Goal: Transaction & Acquisition: Purchase product/service

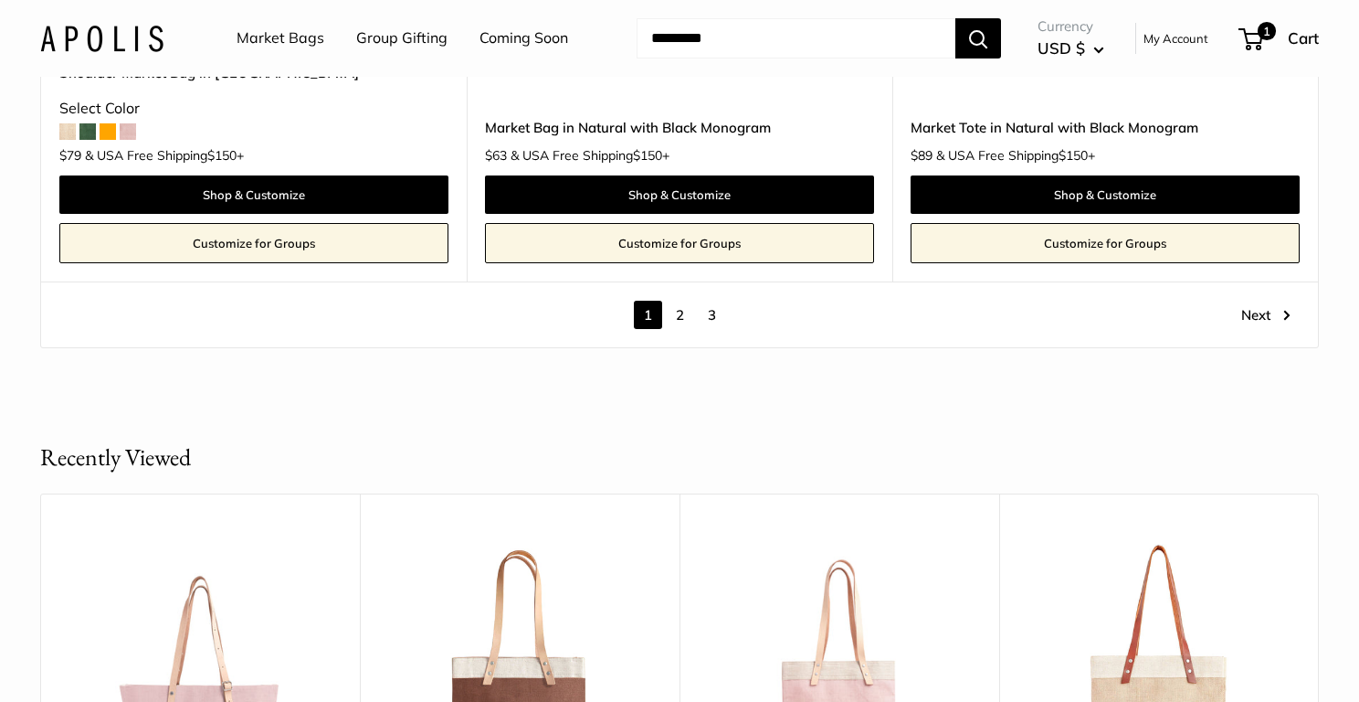
scroll to position [10784, 0]
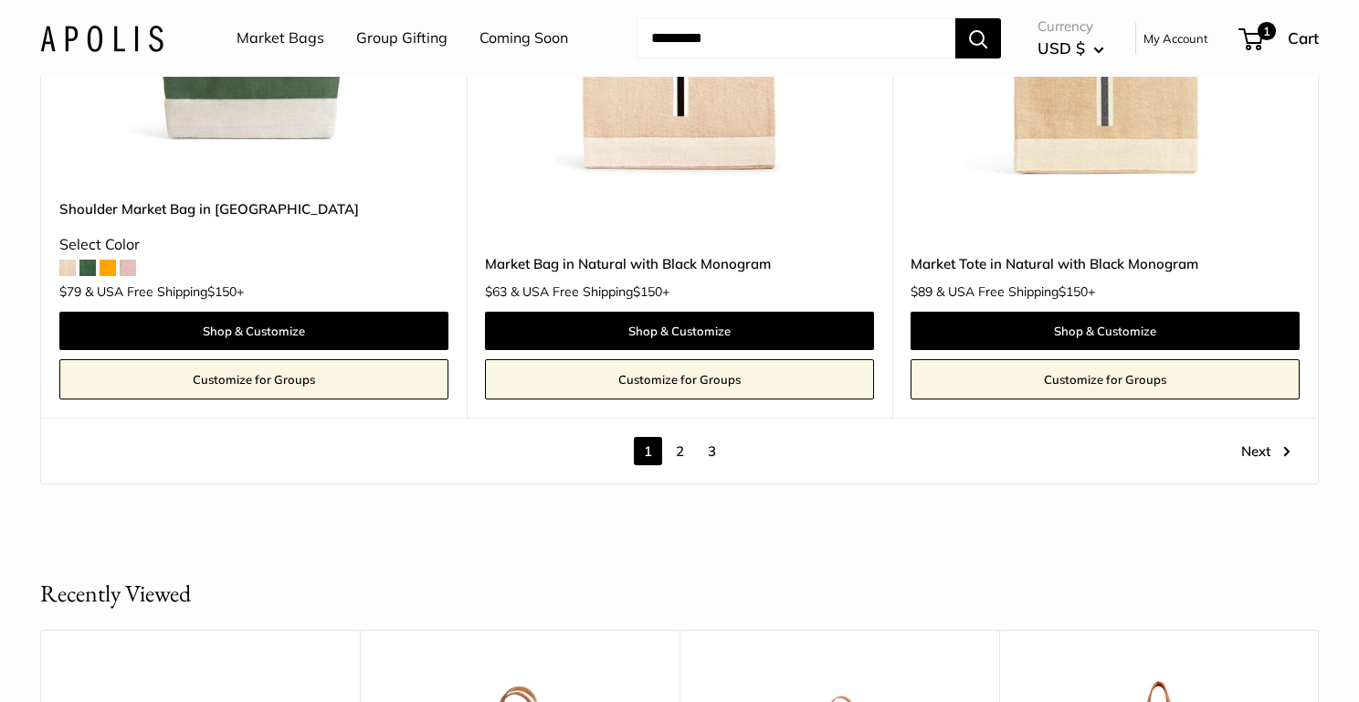
click at [680, 437] on link "2" at bounding box center [680, 451] width 28 height 28
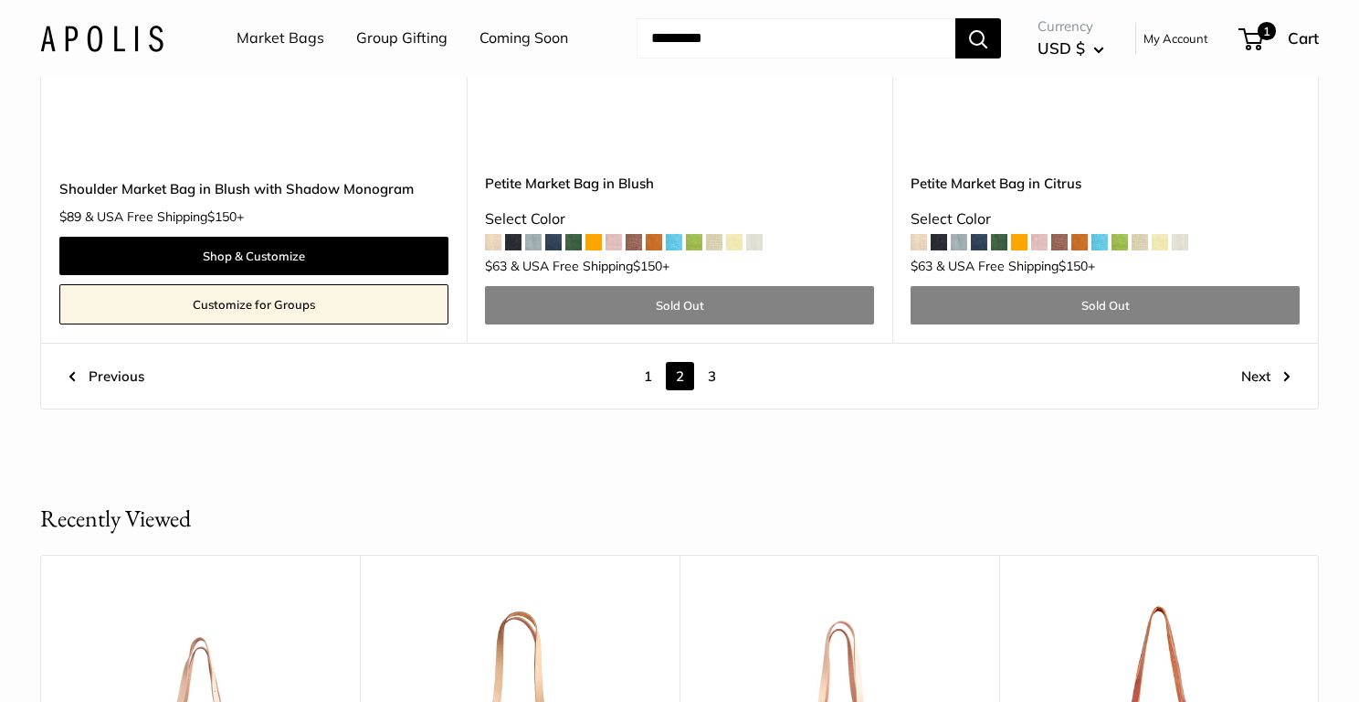
scroll to position [10126, 0]
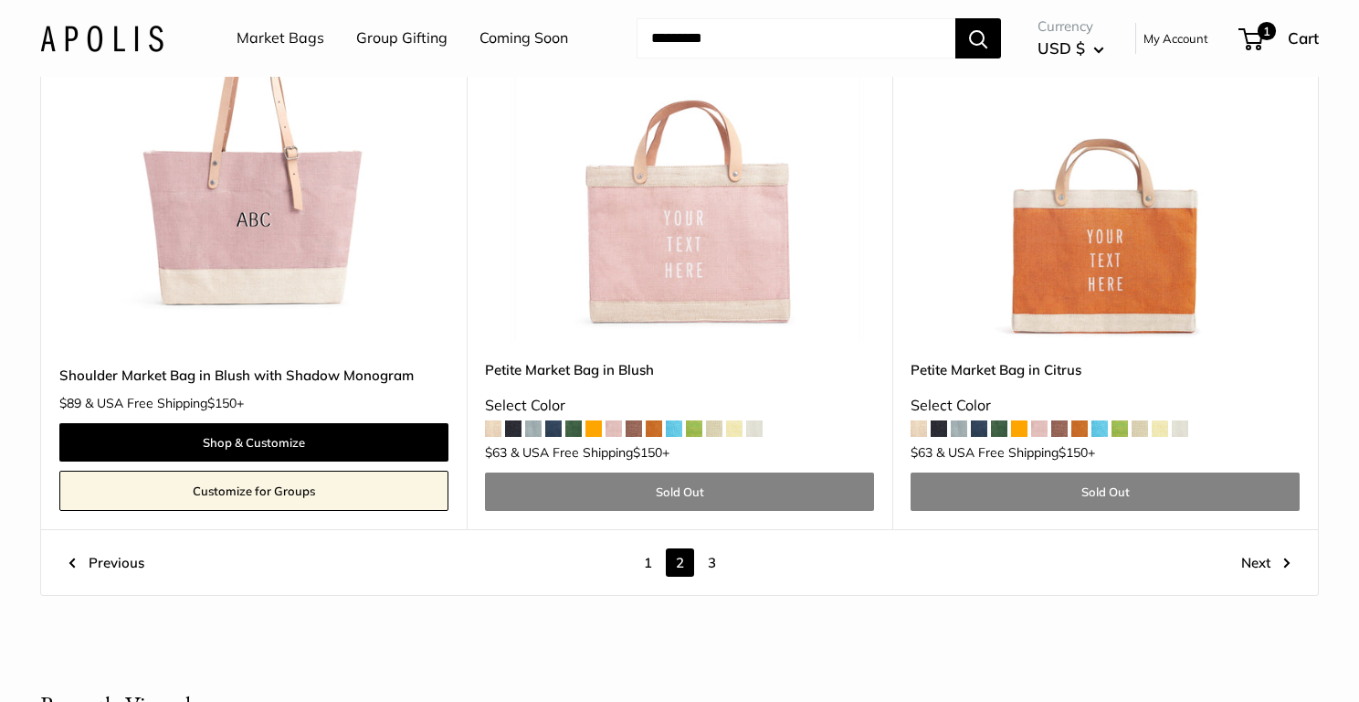
click at [712, 548] on link "3" at bounding box center [712, 562] width 28 height 28
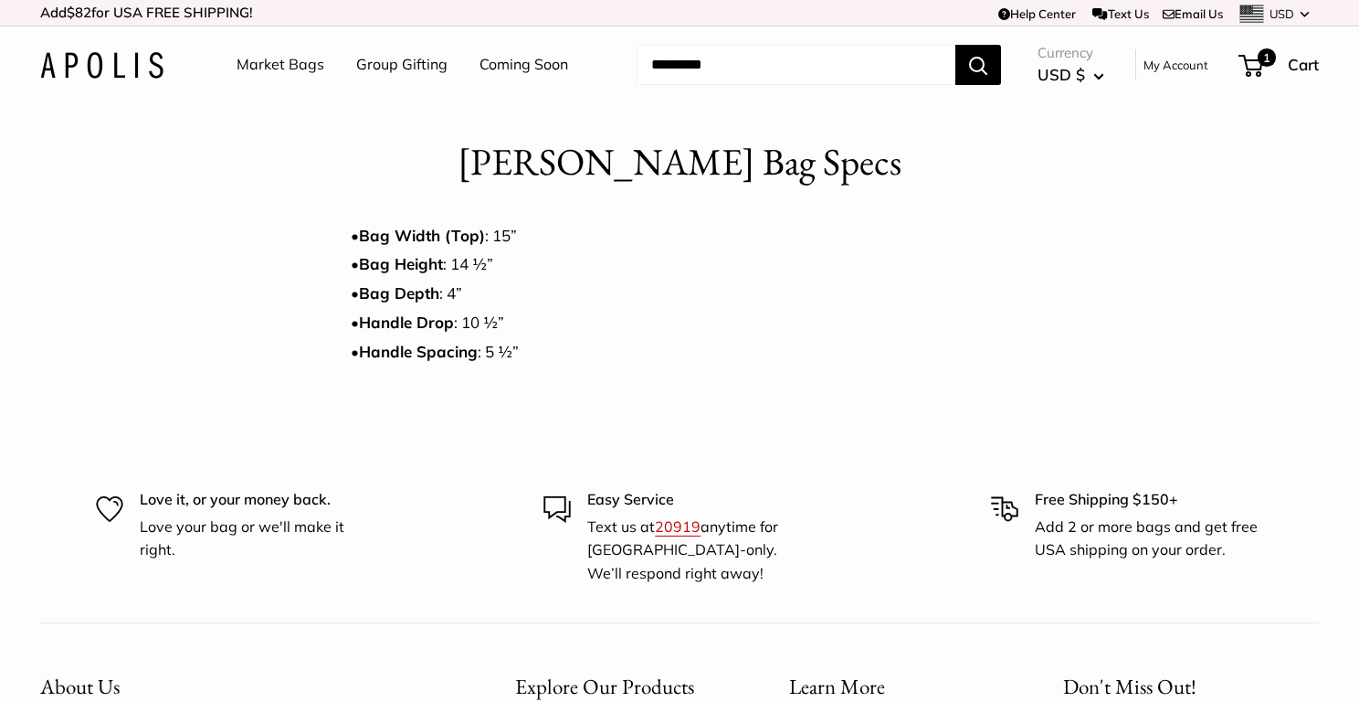
click at [256, 55] on link "Market Bags" at bounding box center [281, 64] width 88 height 27
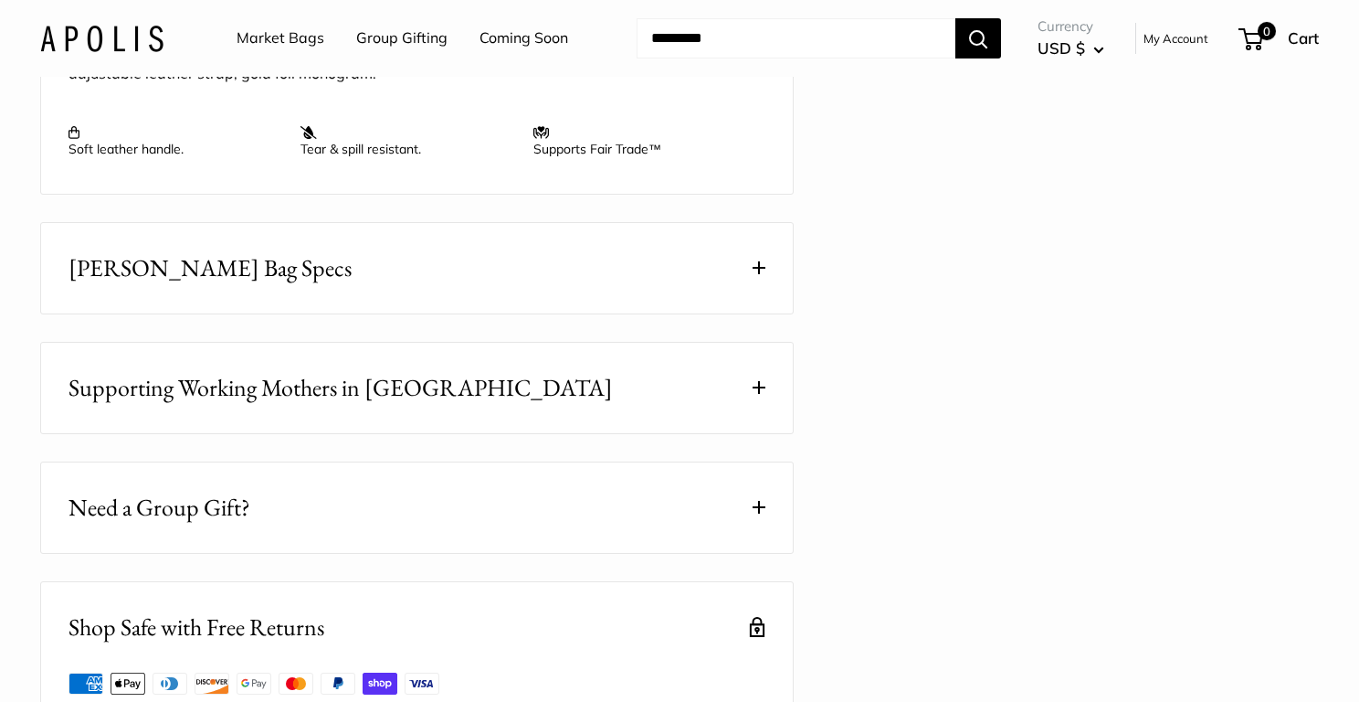
scroll to position [861, 0]
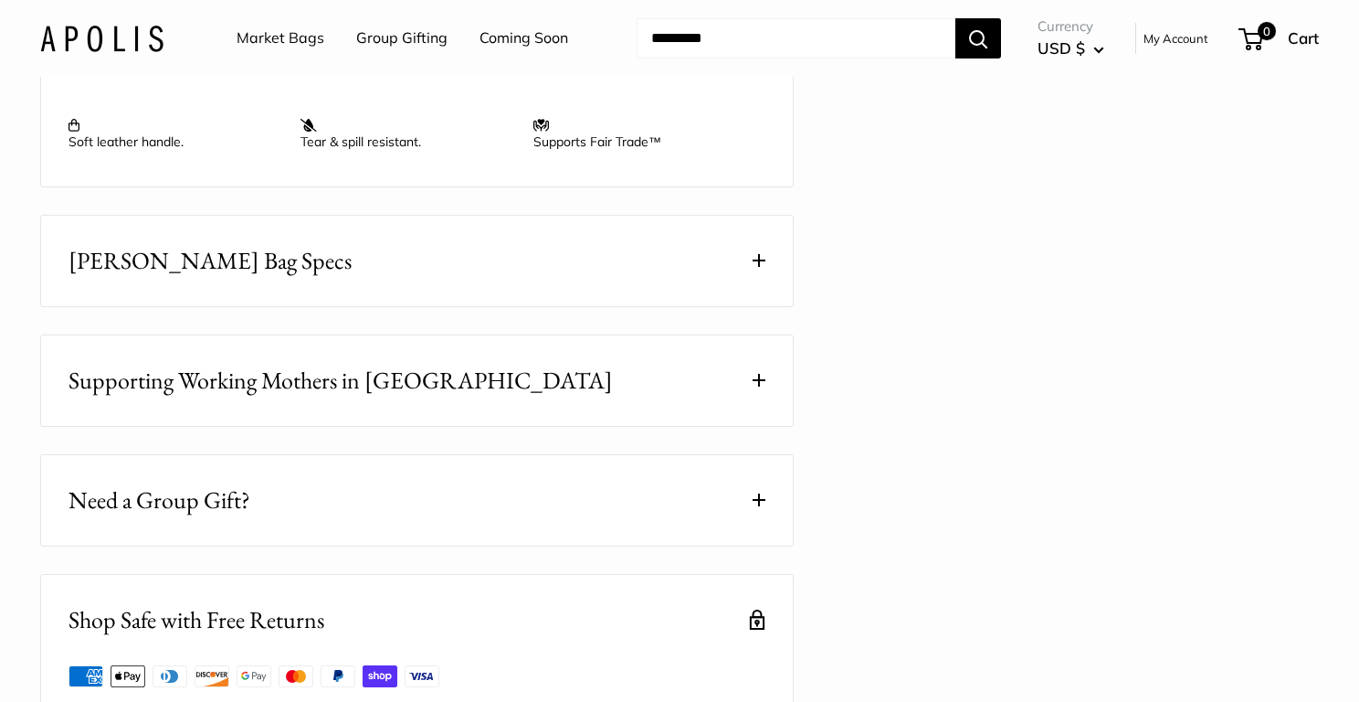
click at [753, 267] on span at bounding box center [759, 260] width 13 height 13
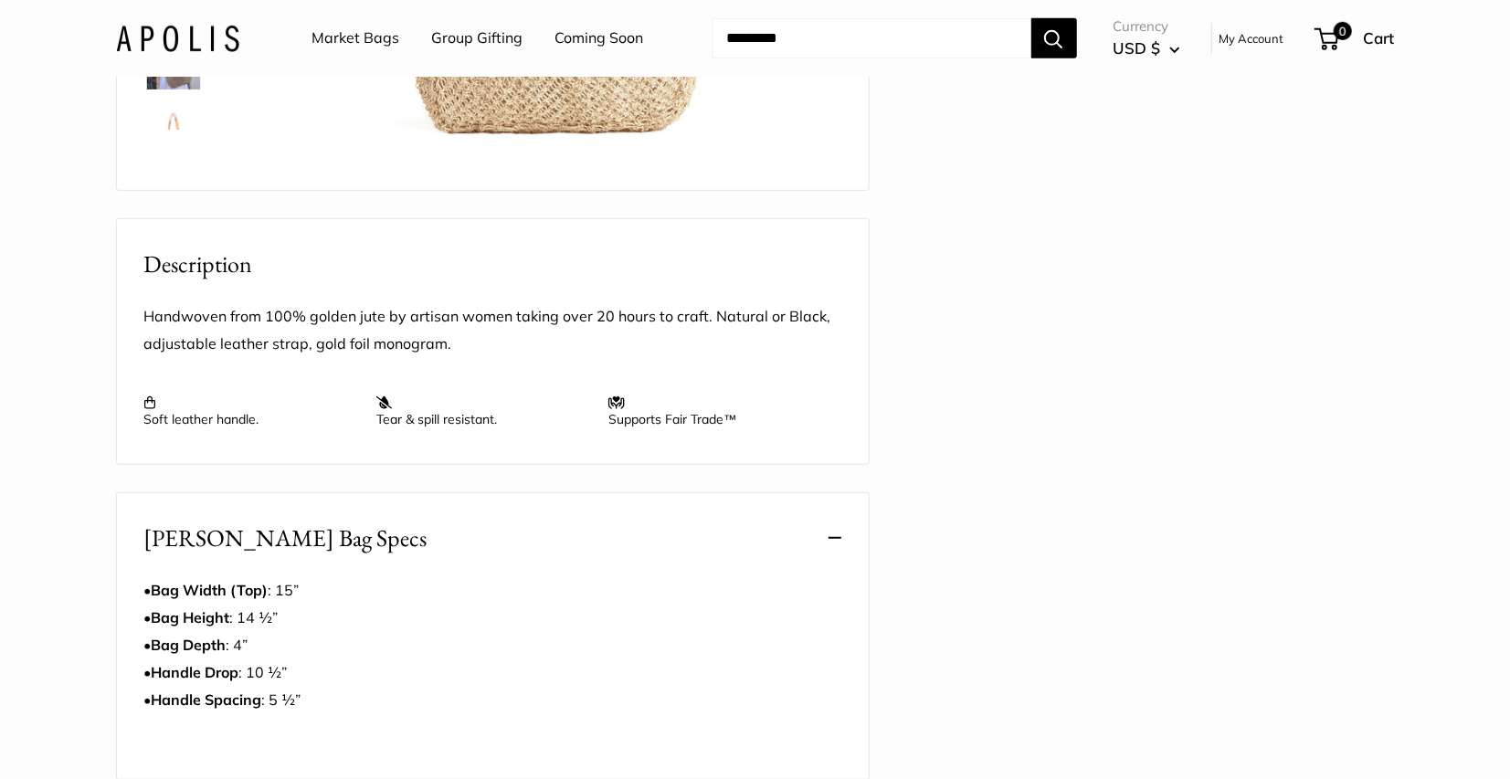
scroll to position [599, 0]
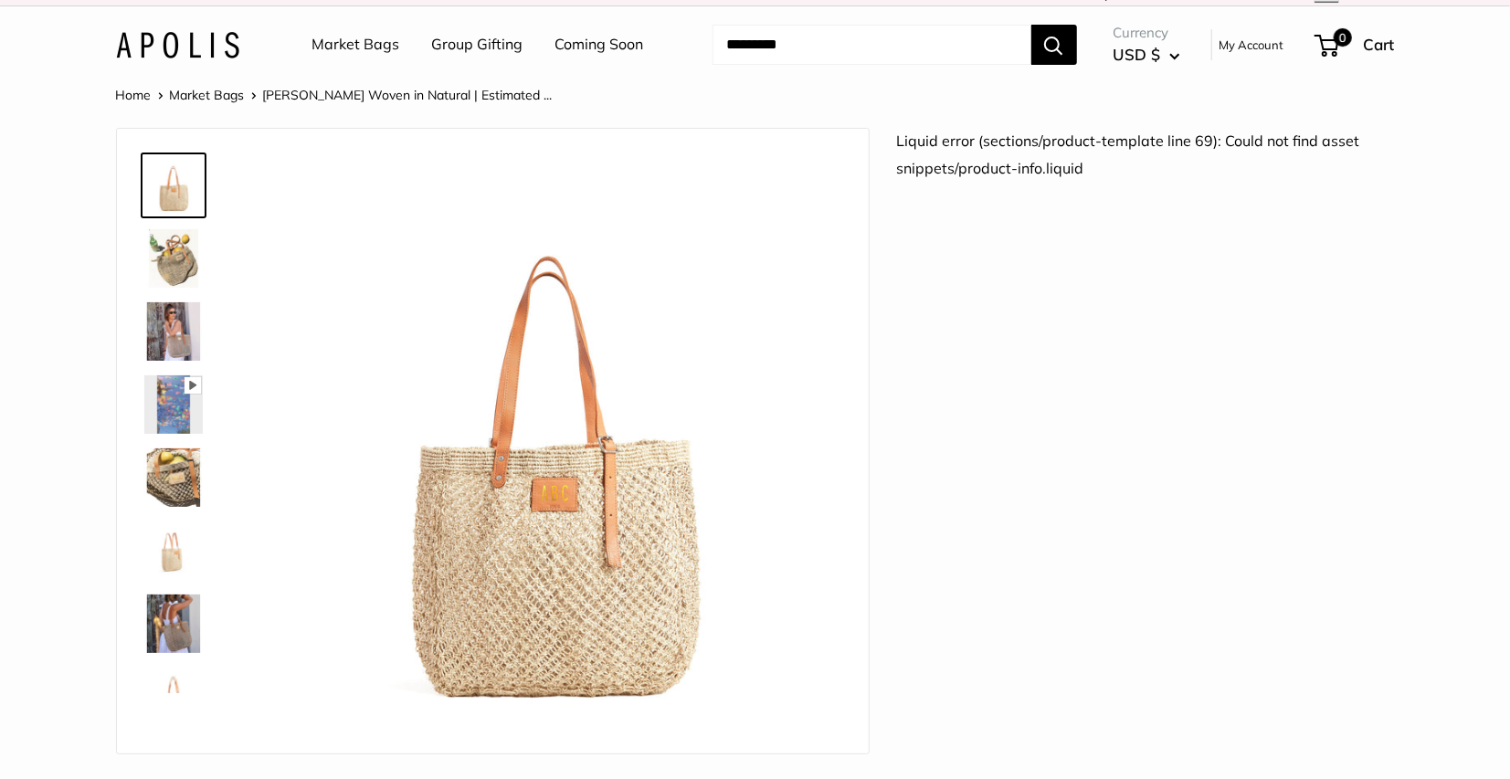
scroll to position [0, 0]
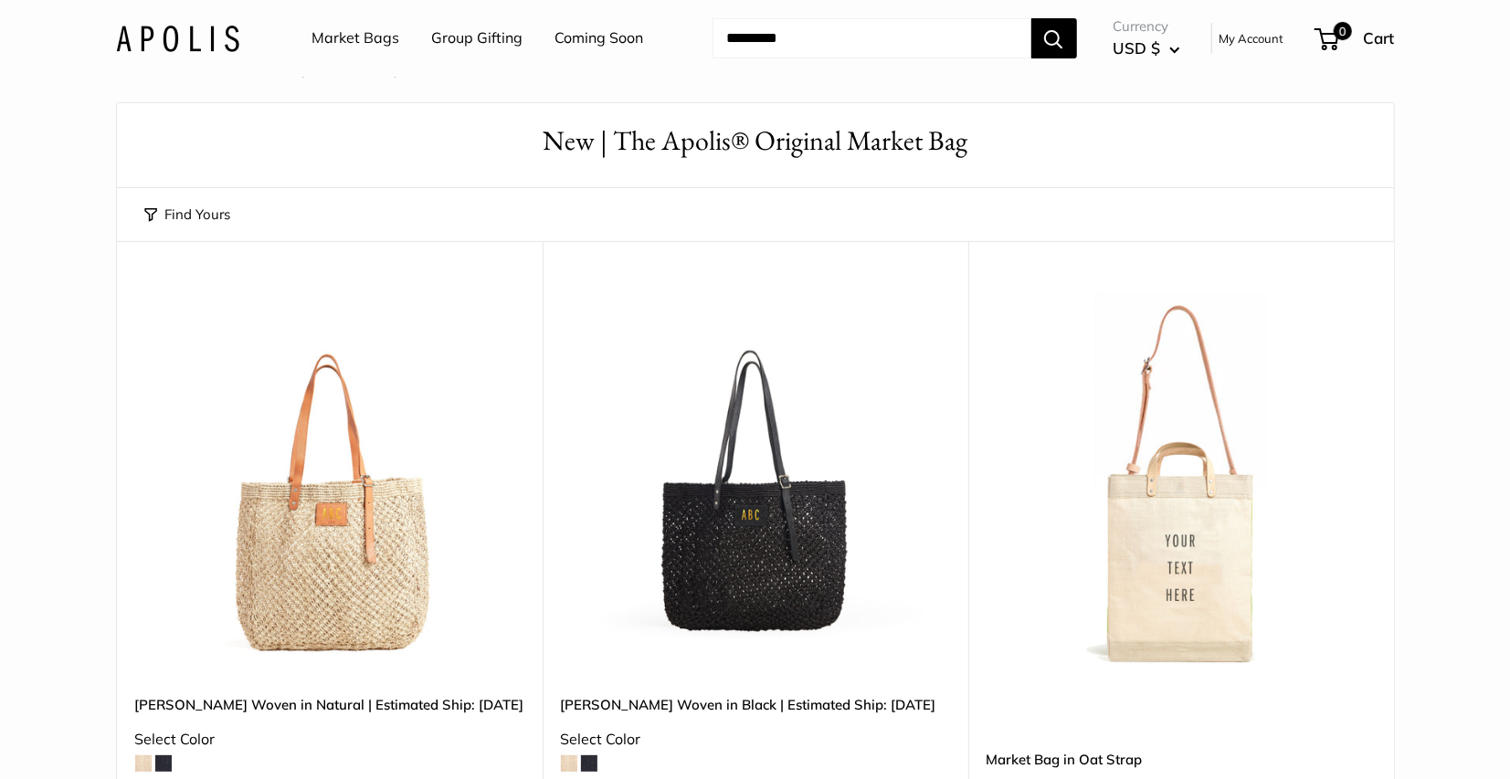
scroll to position [48, 0]
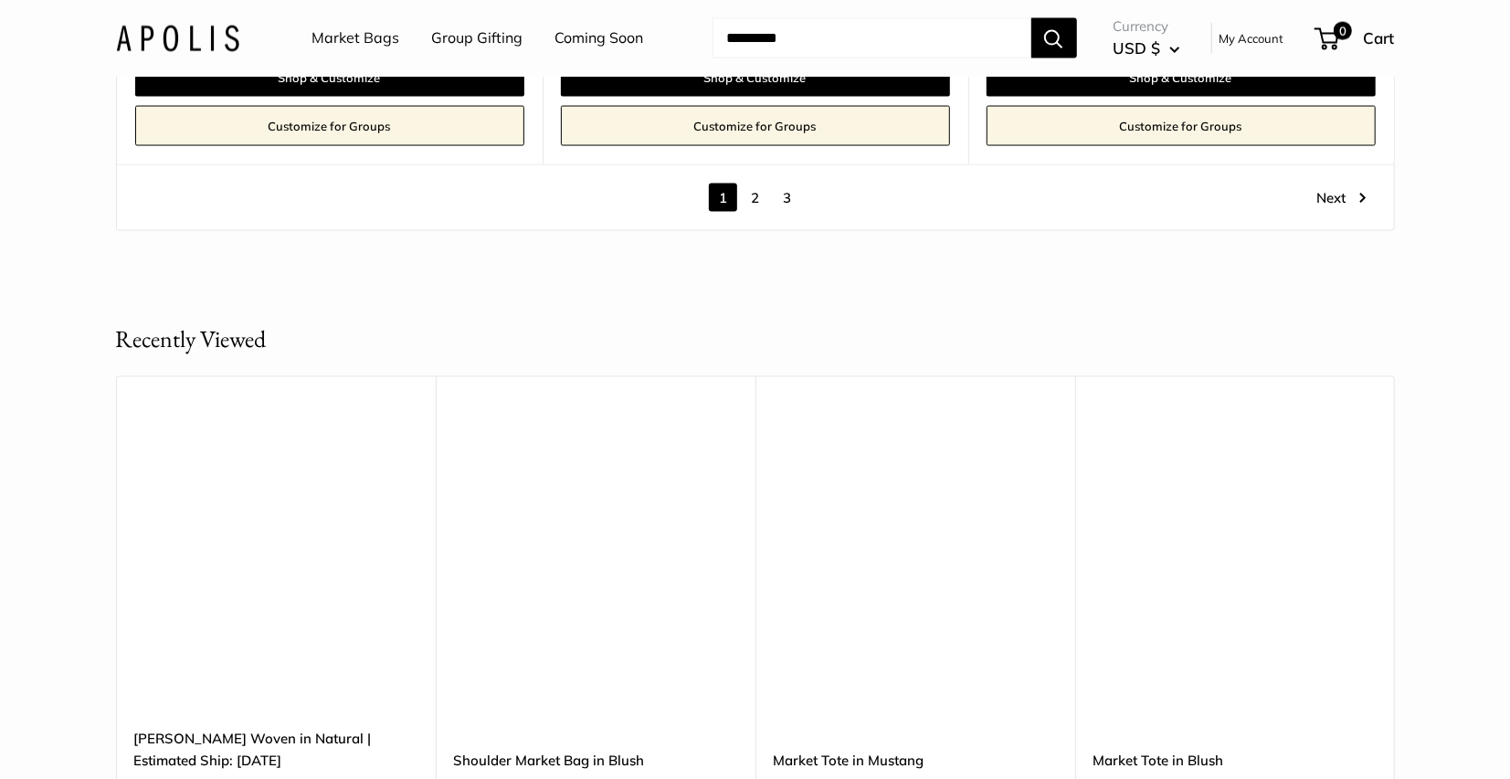
scroll to position [11057, 0]
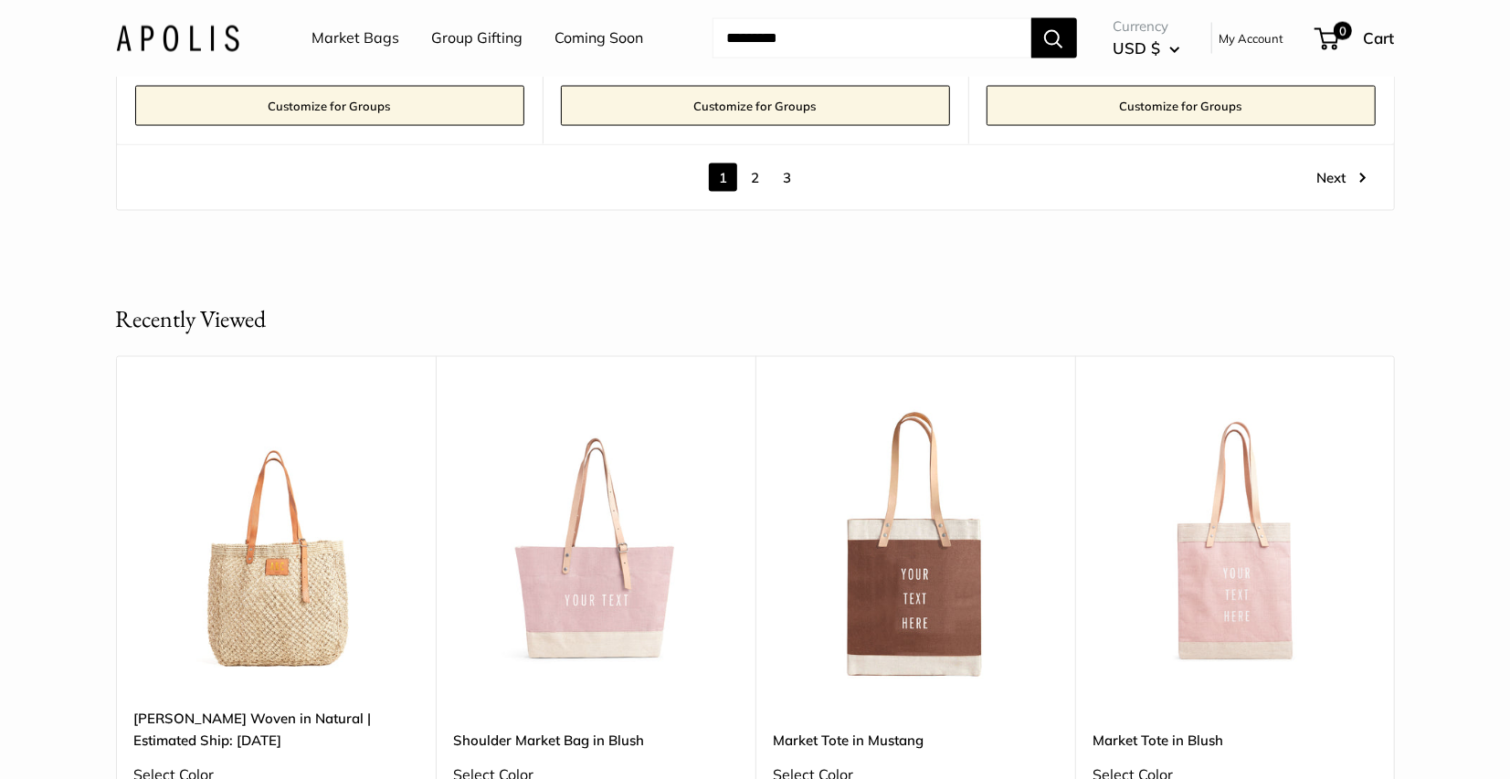
click at [752, 164] on link "2" at bounding box center [755, 178] width 28 height 28
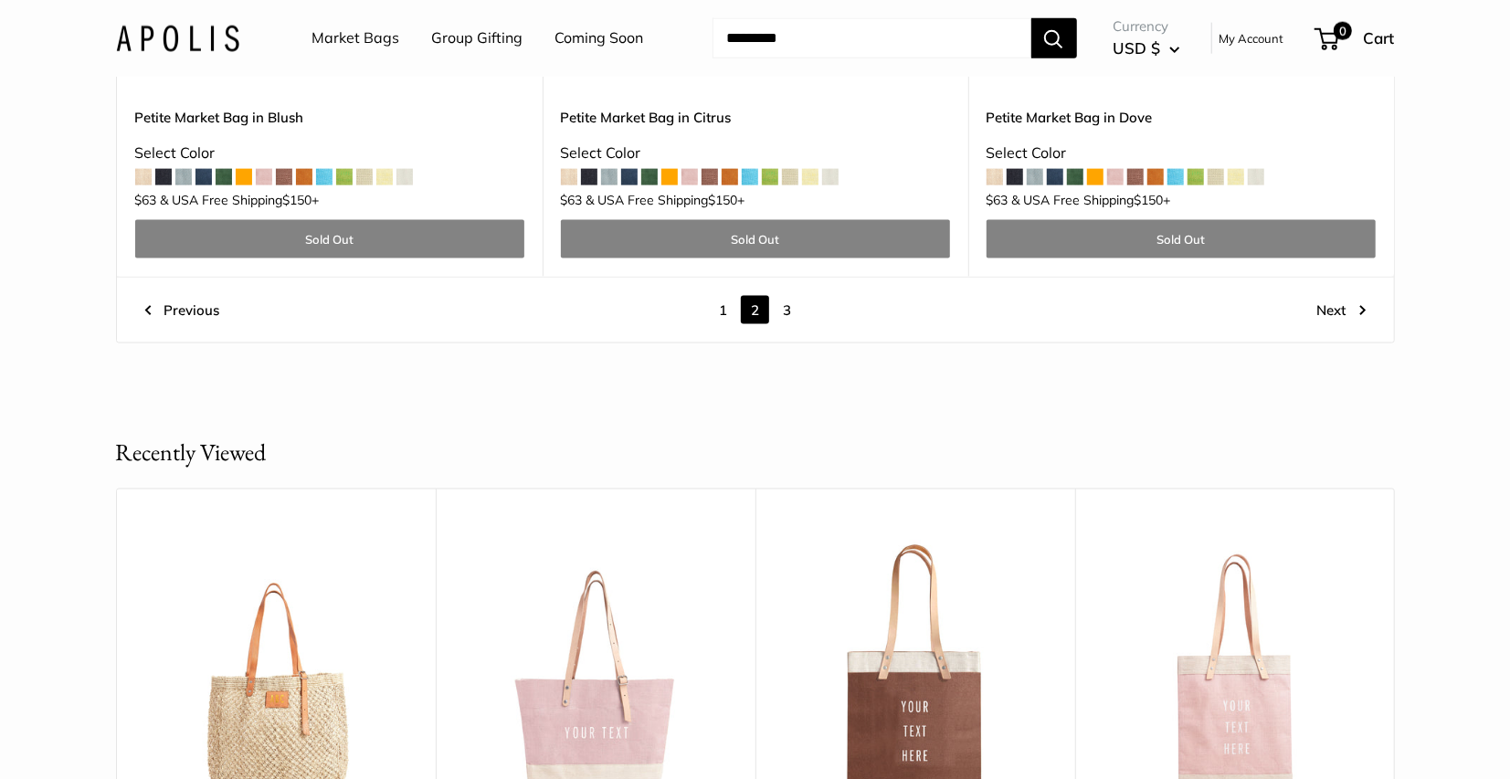
scroll to position [10655, 0]
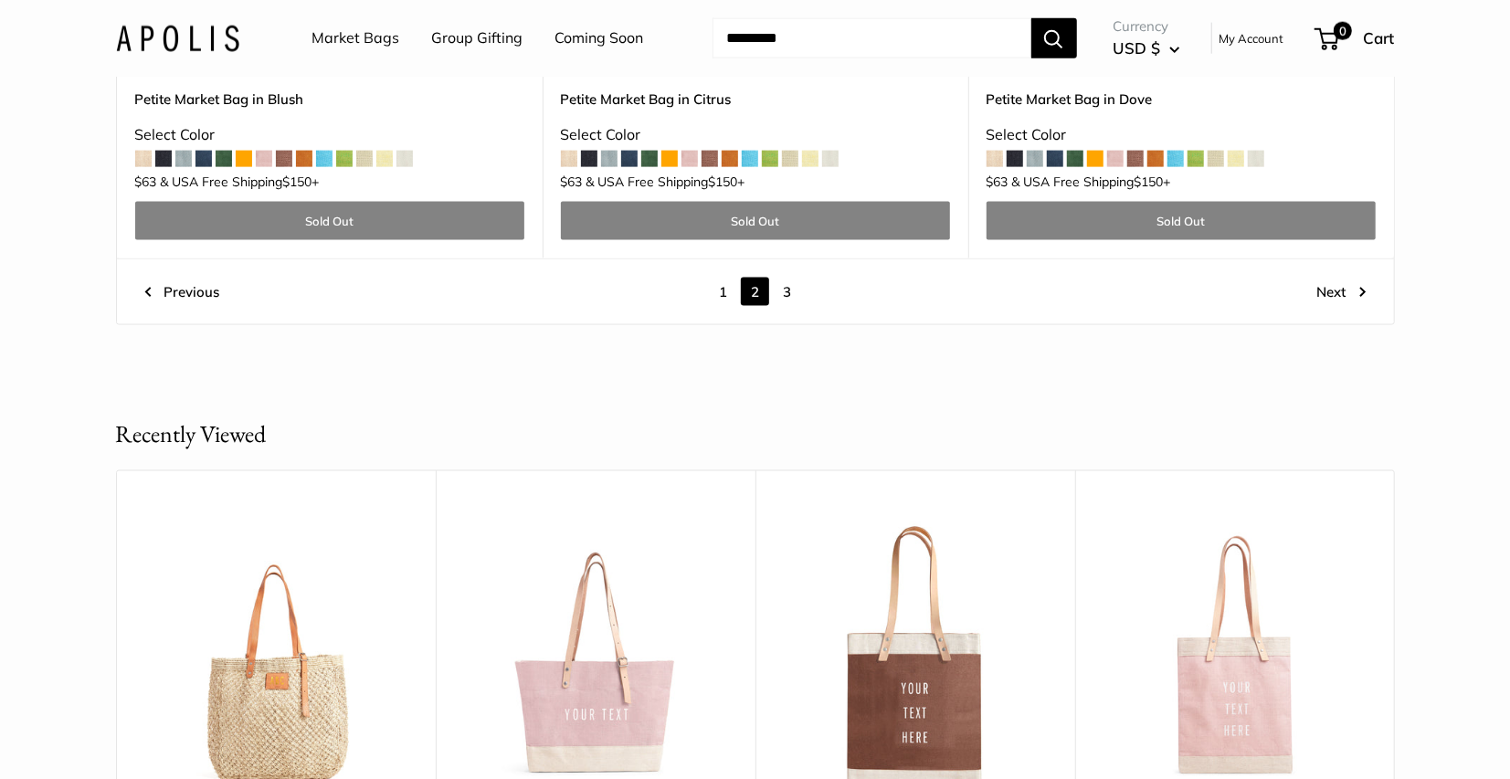
click at [776, 298] on link "3" at bounding box center [787, 292] width 28 height 28
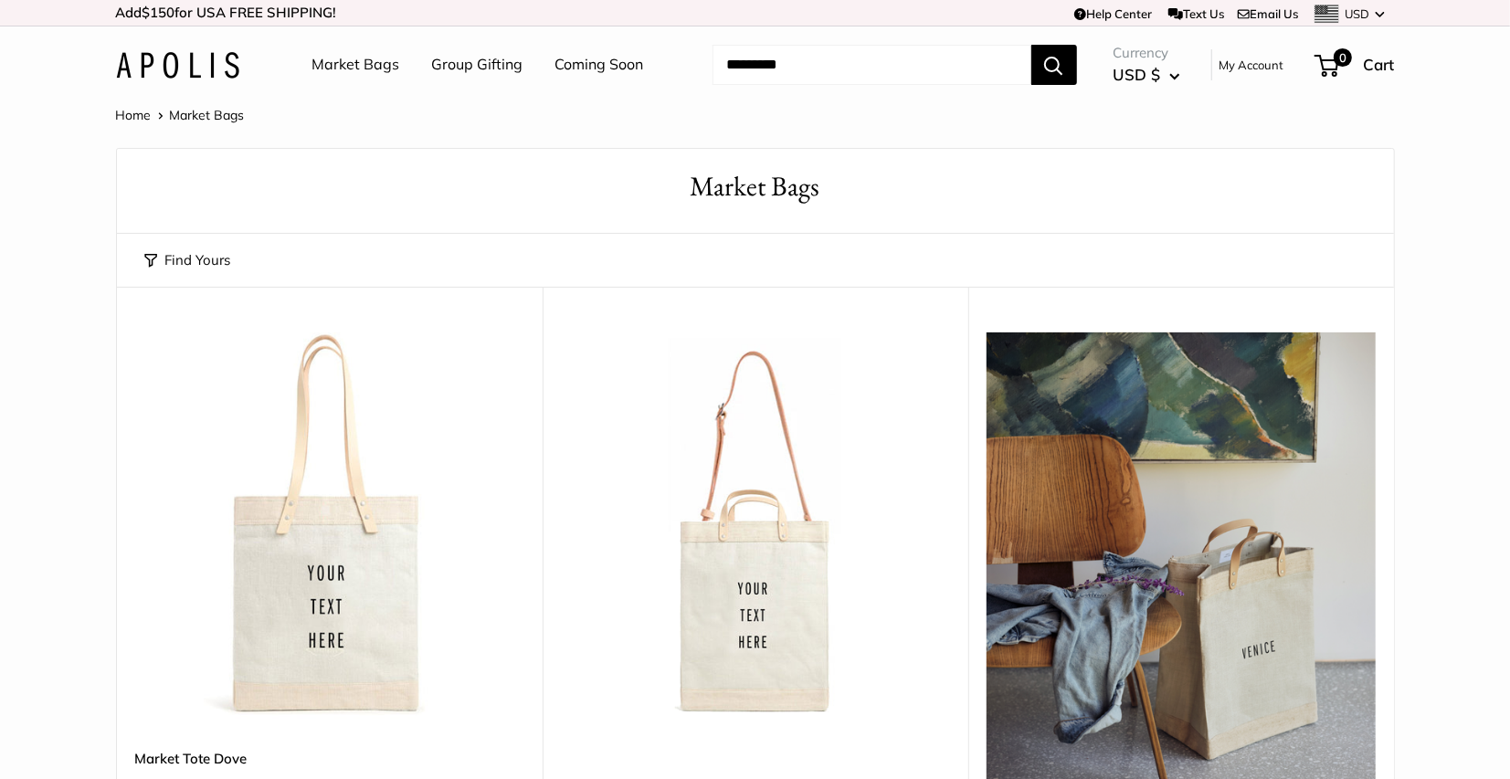
click at [801, 72] on input "Search..." at bounding box center [872, 65] width 319 height 40
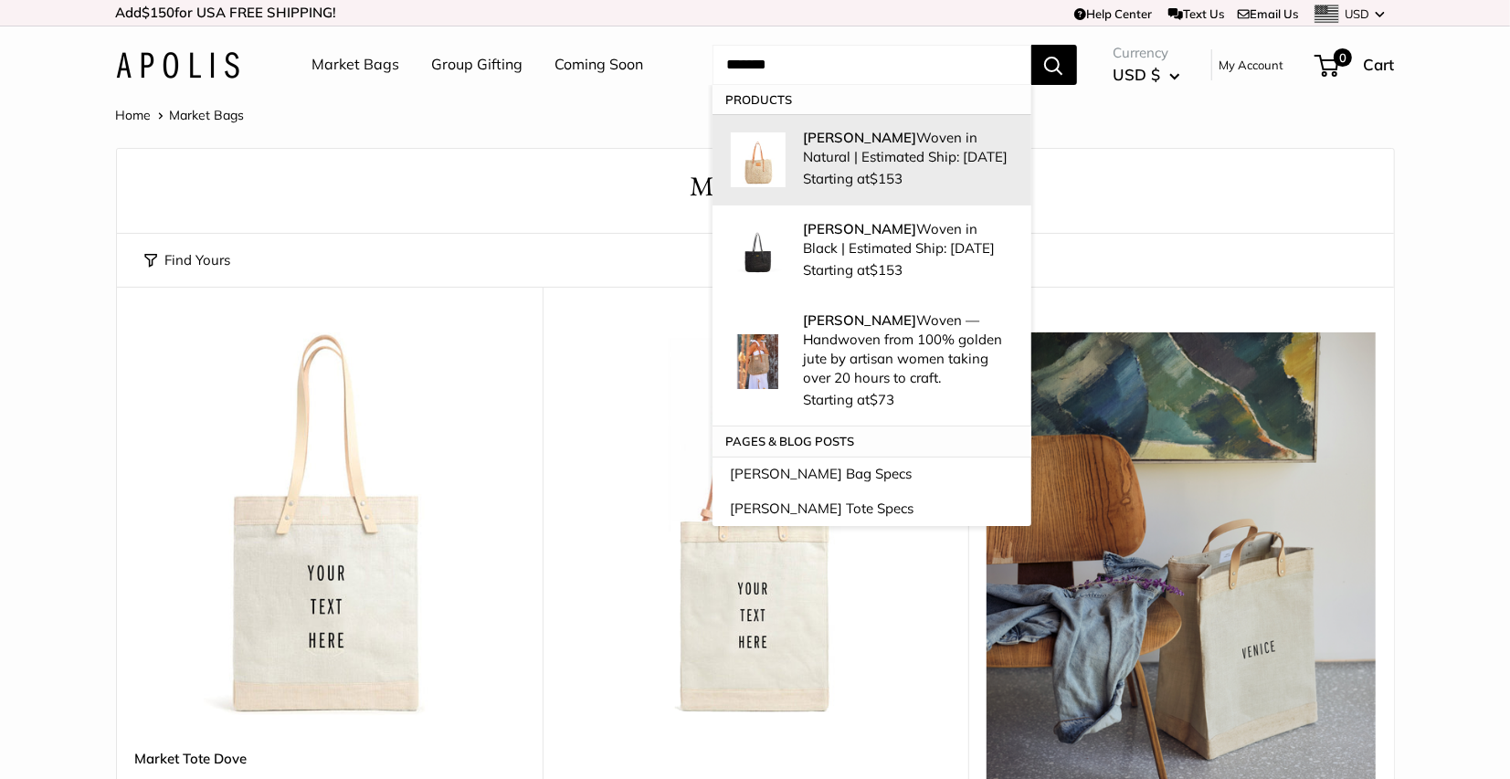
type input "*******"
click at [861, 148] on p "Mercado Woven in Natural | Estimated Ship: Oct. 19th" at bounding box center [908, 147] width 209 height 38
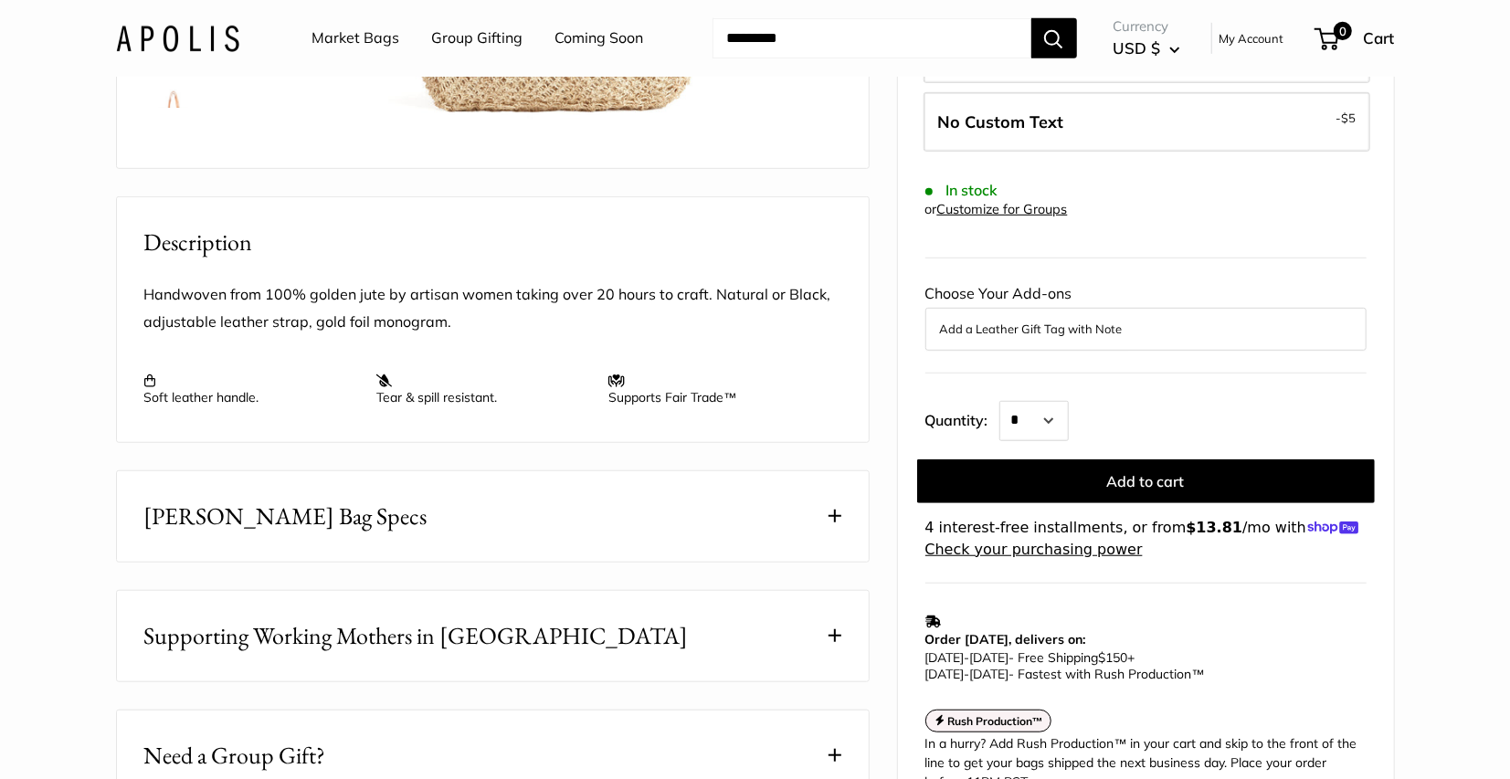
scroll to position [598, 0]
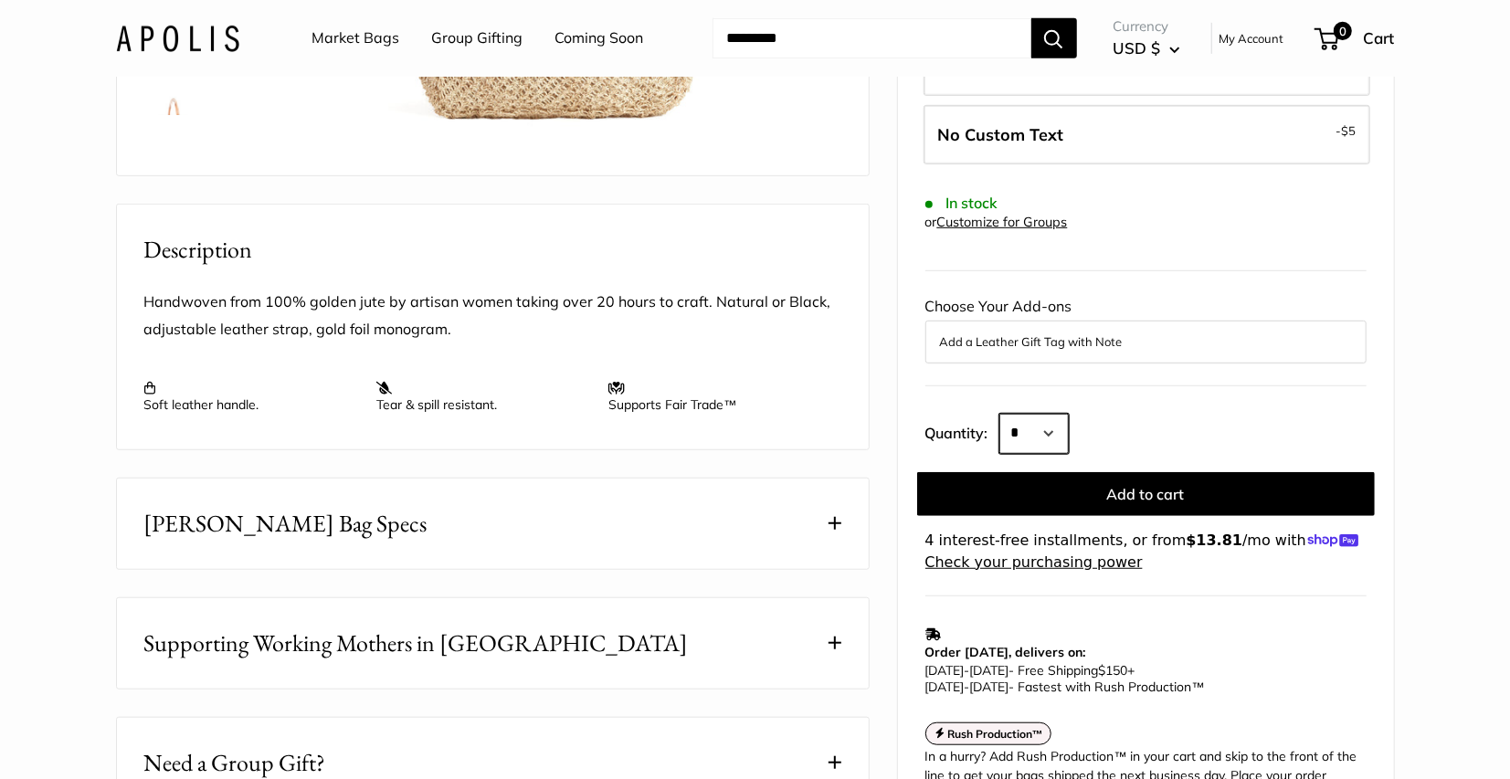
click at [1045, 414] on select "* * * * * * * * * *** *** *** *** *** *** *** *** *** *** *** *** *** *** *** *…" at bounding box center [1033, 434] width 69 height 40
select select "*"
click at [999, 414] on select "* * * * * * * * * *** *** *** *** *** *** *** *** *** *** *** *** *** *** *** *…" at bounding box center [1033, 434] width 69 height 40
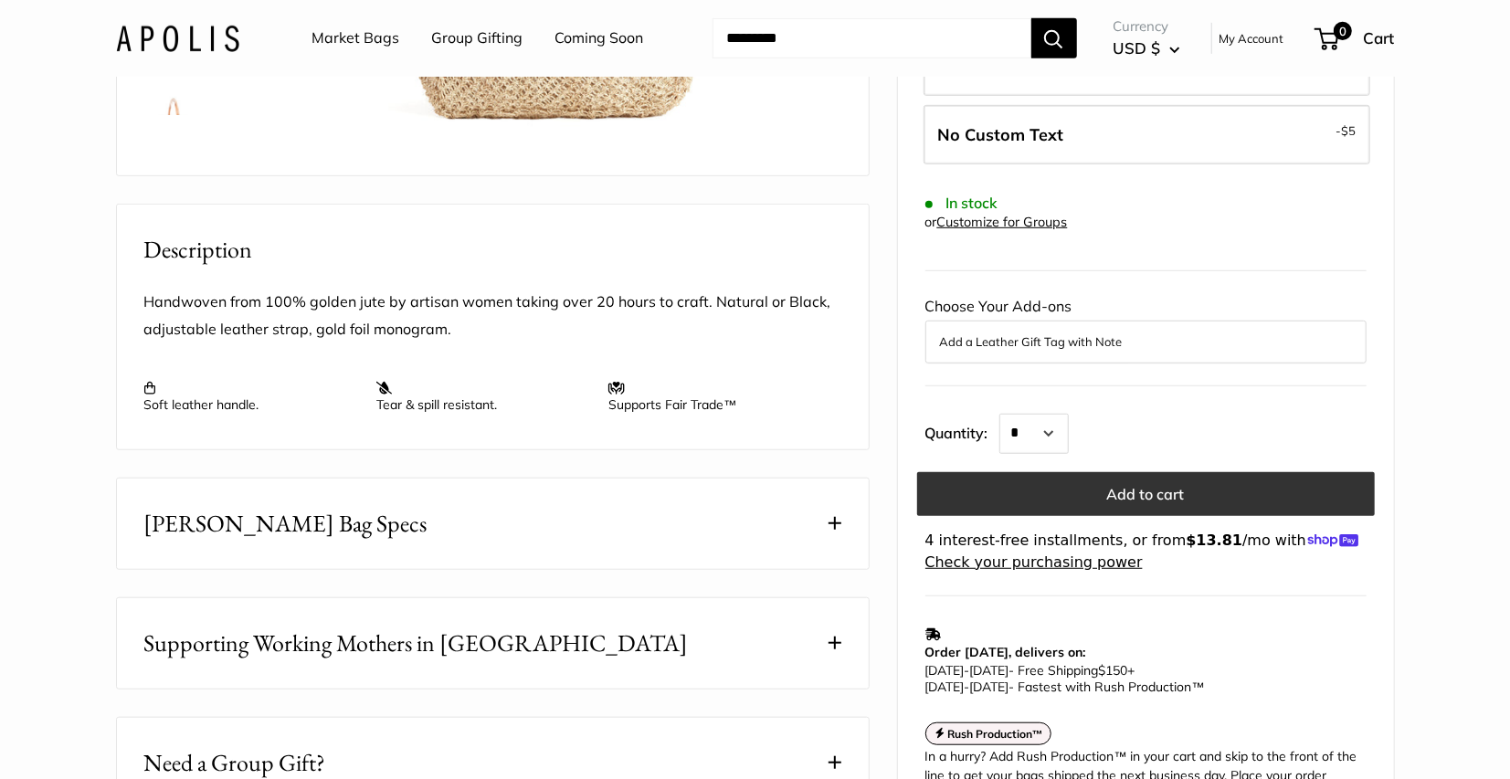
click at [1117, 472] on button "Add to cart" at bounding box center [1146, 494] width 458 height 44
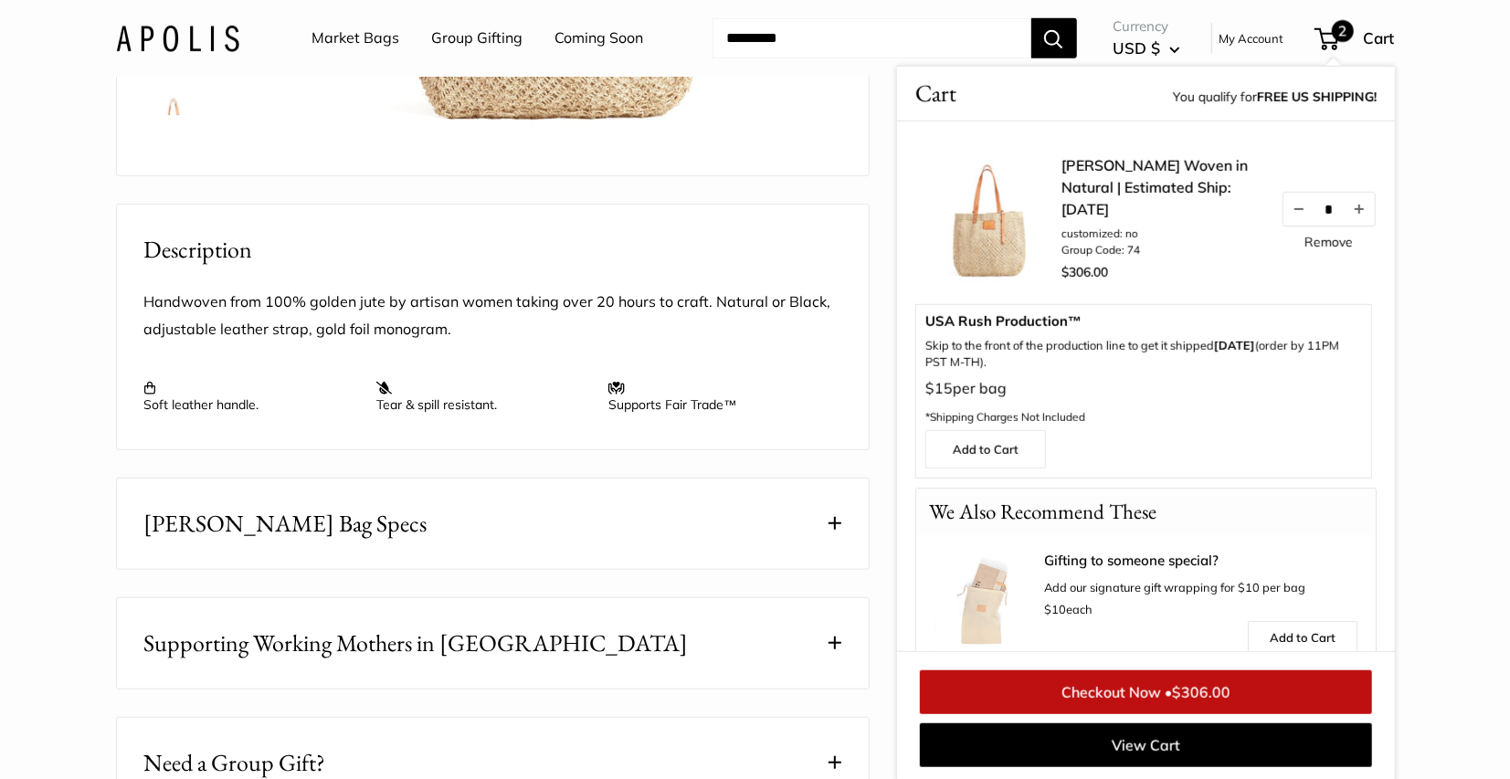
click at [1127, 697] on link "Checkout Now • $306.00" at bounding box center [1146, 693] width 452 height 44
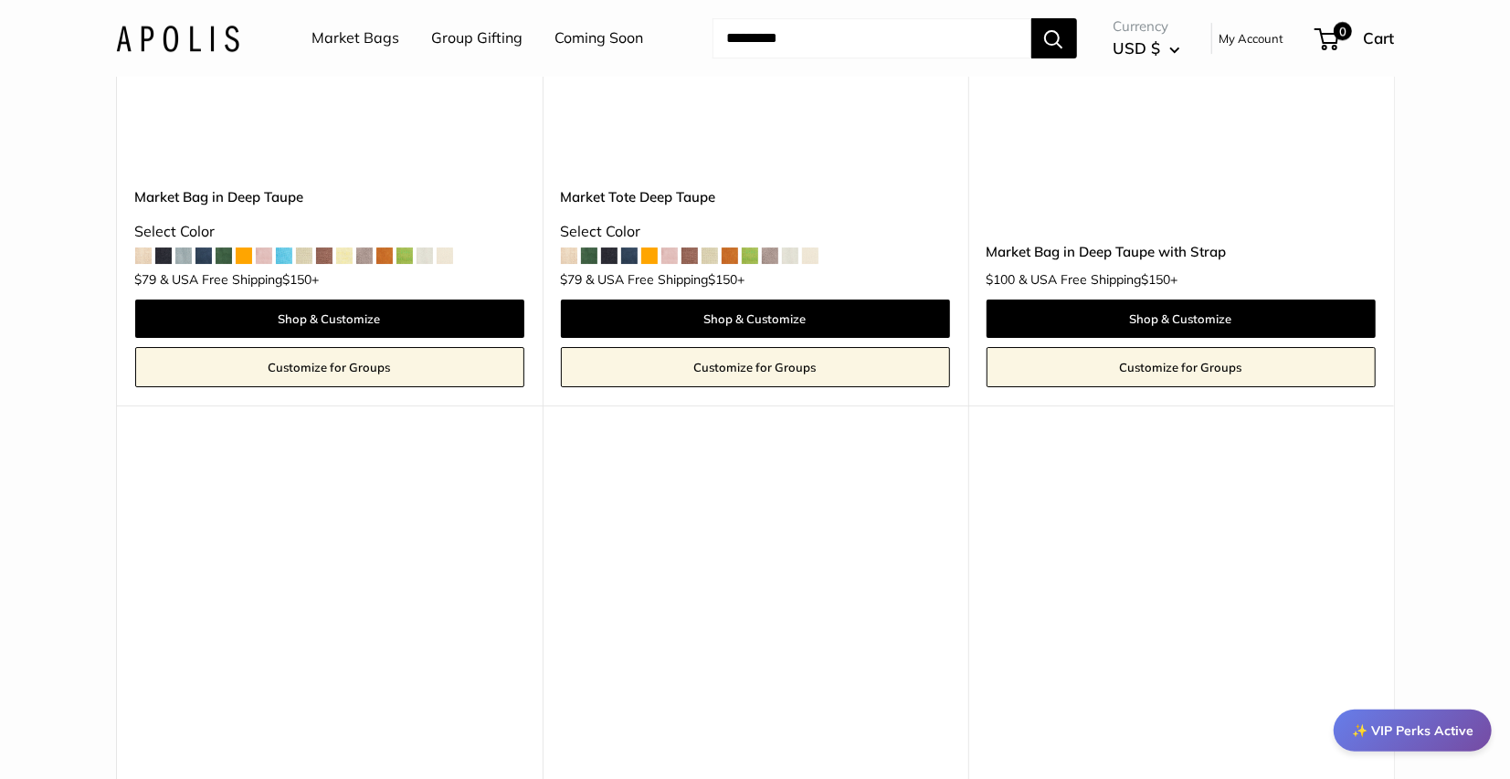
scroll to position [4027, 0]
